Goal: Navigation & Orientation: Find specific page/section

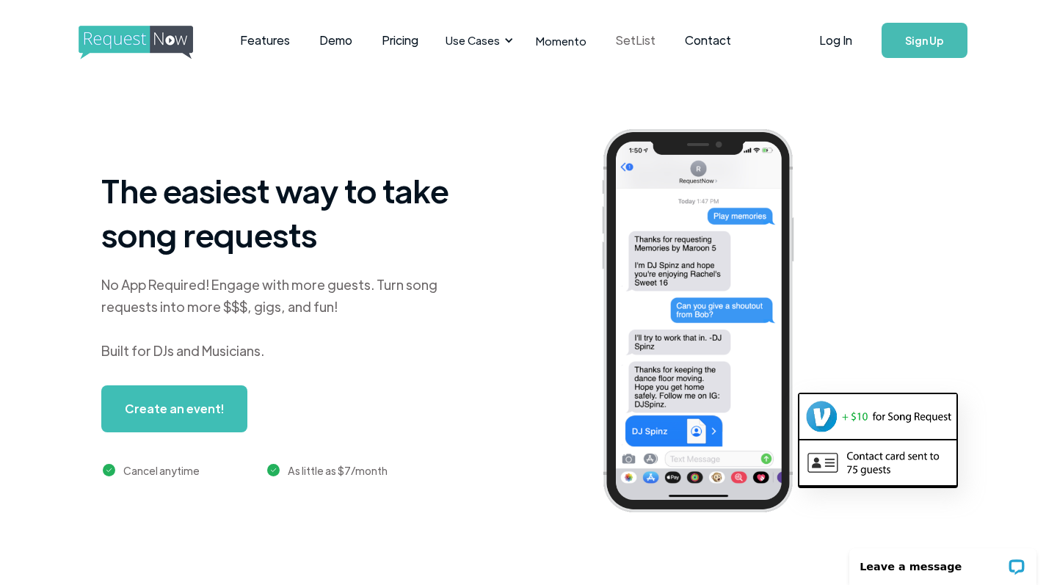
click at [623, 42] on link "SetList" at bounding box center [635, 41] width 69 height 46
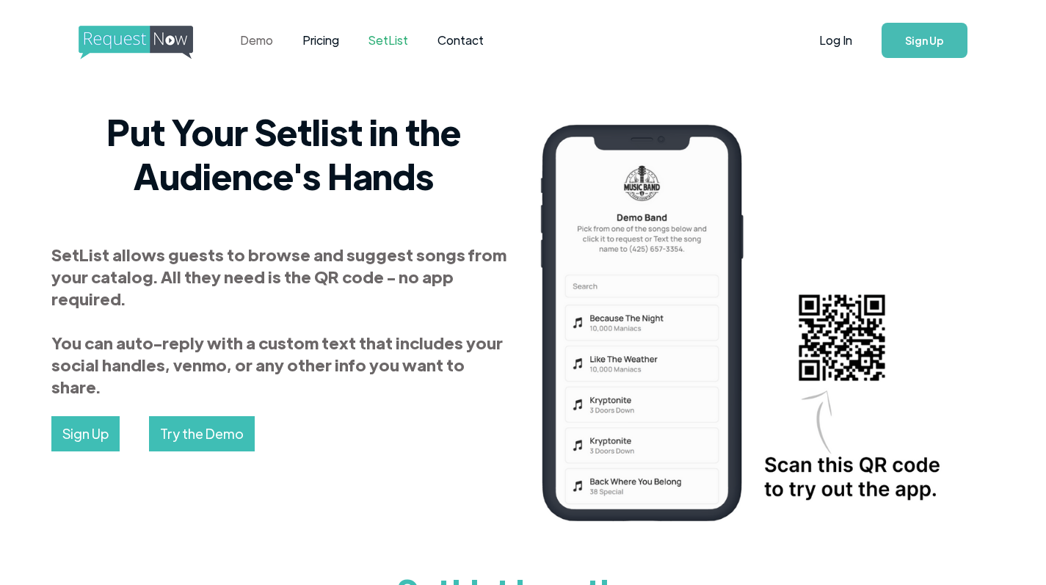
click at [239, 43] on link "Demo" at bounding box center [256, 41] width 62 height 46
click at [252, 43] on link "Demo" at bounding box center [256, 41] width 62 height 46
click at [142, 38] on img "home" at bounding box center [150, 43] width 142 height 34
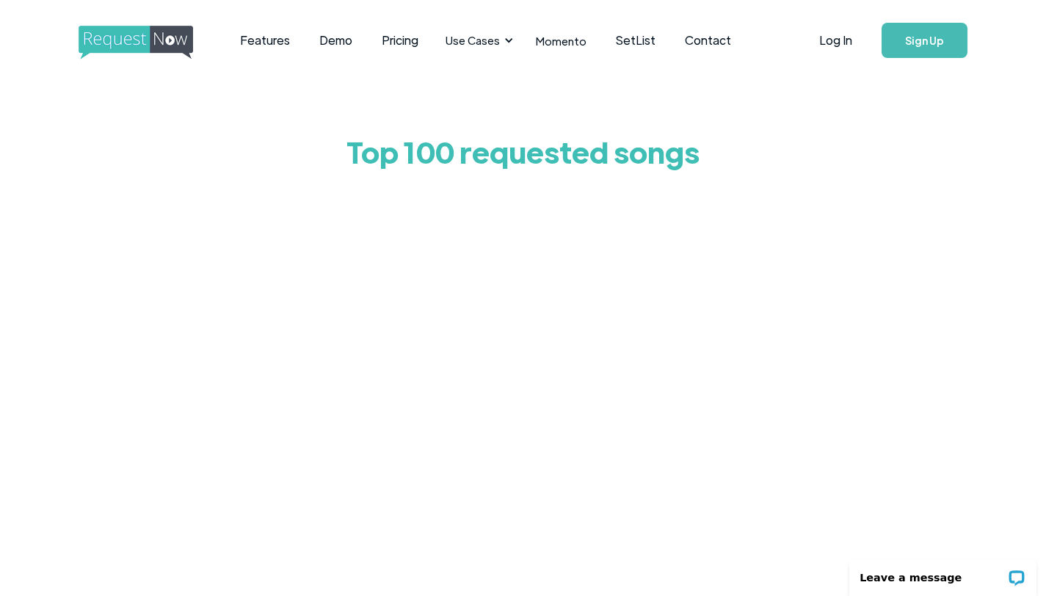
click at [172, 374] on div "Top 100 requested songs" at bounding box center [523, 424] width 1046 height 687
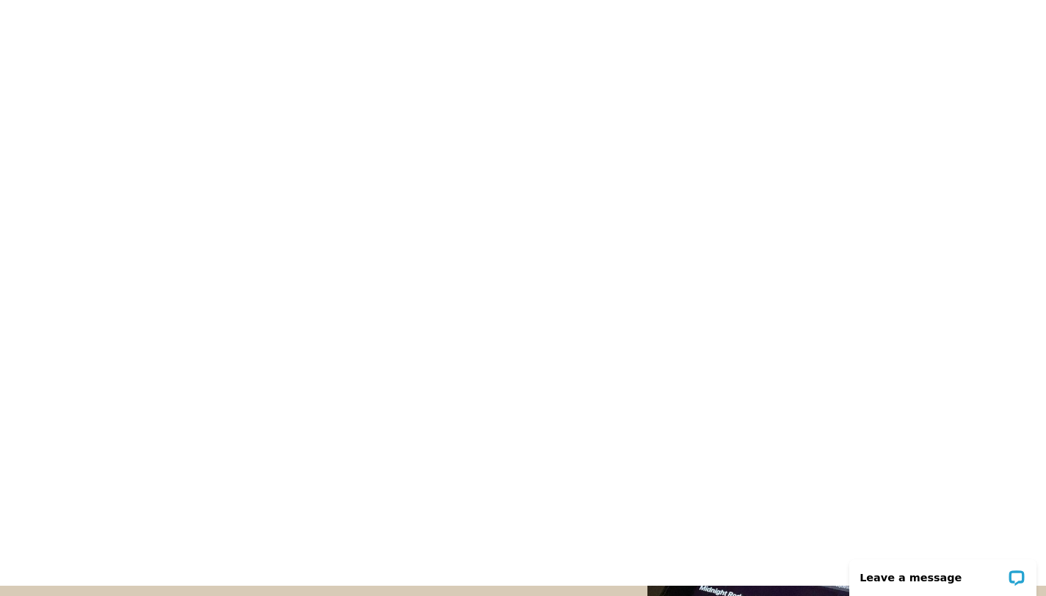
scroll to position [183, 0]
